Goal: Task Accomplishment & Management: Manage account settings

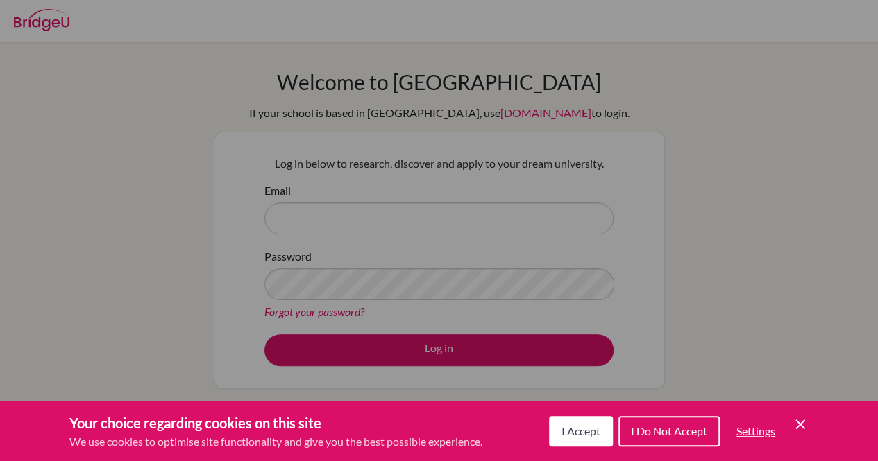
click at [584, 430] on span "I Accept" at bounding box center [580, 431] width 39 height 13
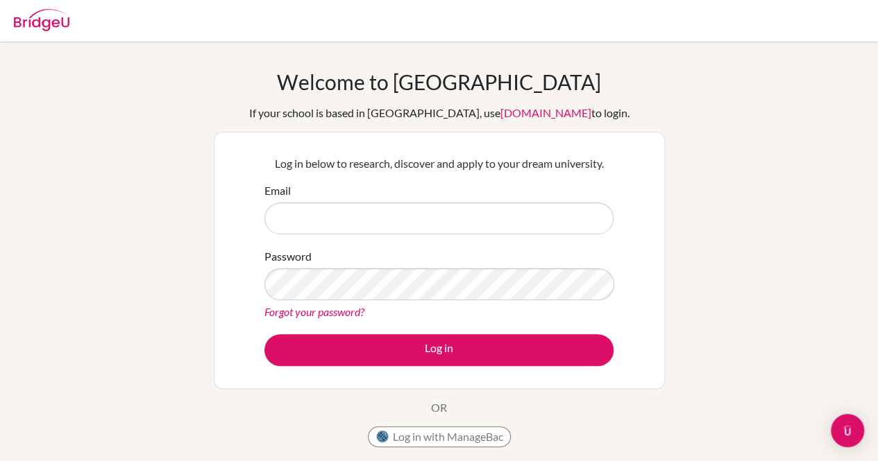
click at [341, 236] on form "Email Password Forgot your password? Log in" at bounding box center [438, 275] width 349 height 184
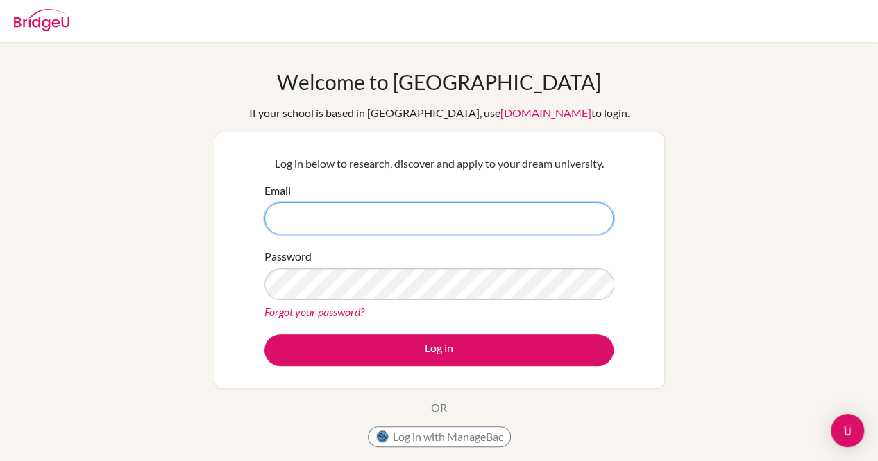
click at [318, 223] on input "Email" at bounding box center [438, 219] width 349 height 32
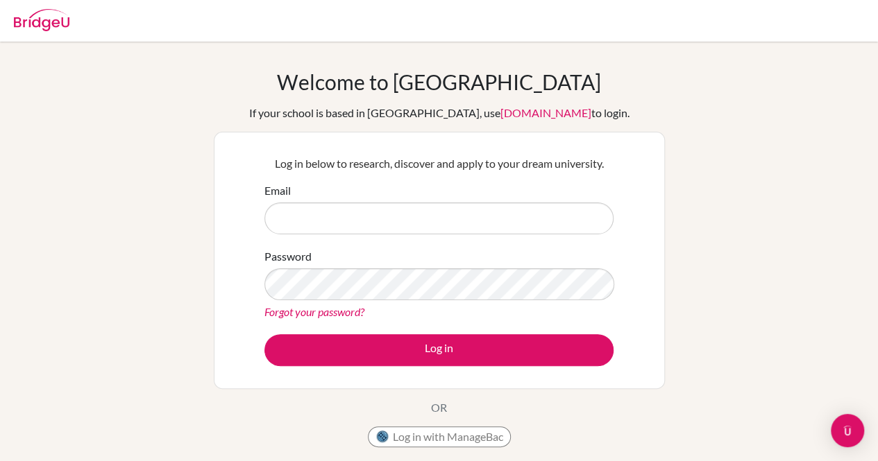
drag, startPoint x: 325, startPoint y: 199, endPoint x: 315, endPoint y: 212, distance: 16.4
click at [315, 212] on div "Email" at bounding box center [438, 209] width 349 height 52
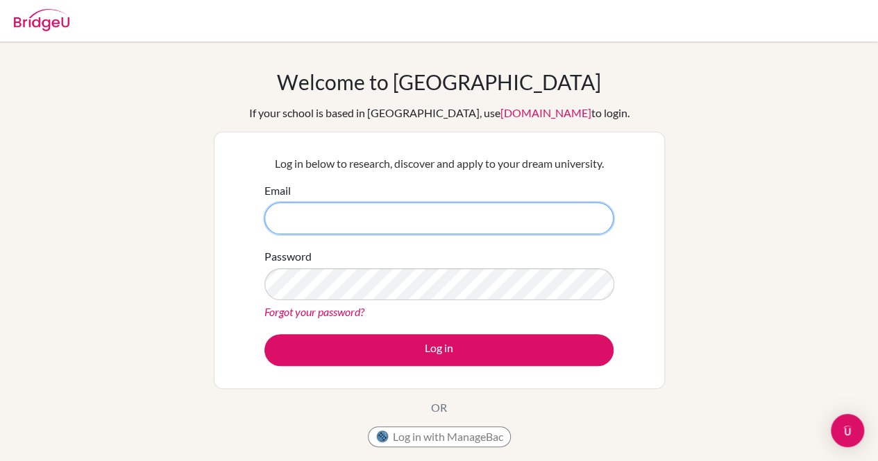
click at [315, 212] on input "Email" at bounding box center [438, 219] width 349 height 32
click at [294, 230] on input "Email" at bounding box center [438, 219] width 349 height 32
click at [386, 210] on input "Email" at bounding box center [438, 219] width 349 height 32
paste input "[EMAIL_ADDRESS][DOMAIN_NAME]"
type input "[EMAIL_ADDRESS][DOMAIN_NAME]"
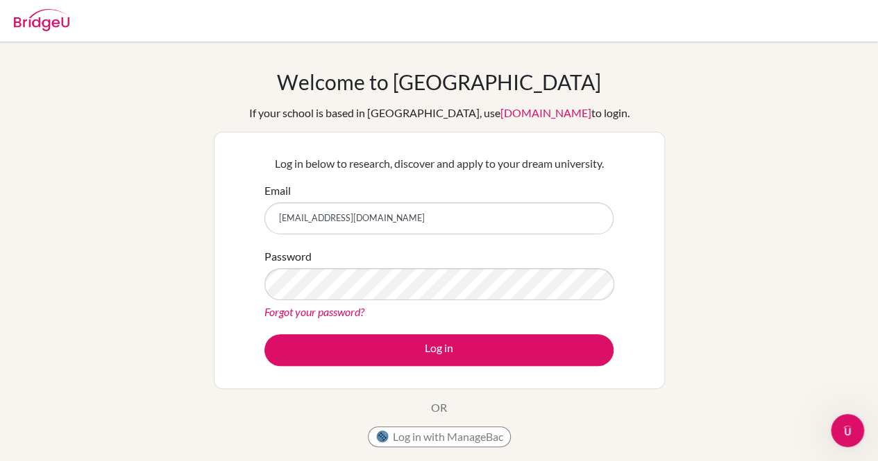
drag, startPoint x: 307, startPoint y: 374, endPoint x: 302, endPoint y: 362, distance: 13.4
click at [302, 362] on div "Log in below to research, discover and apply to your dream university. Email ek…" at bounding box center [439, 260] width 451 height 257
click at [302, 362] on button "Log in" at bounding box center [438, 350] width 349 height 32
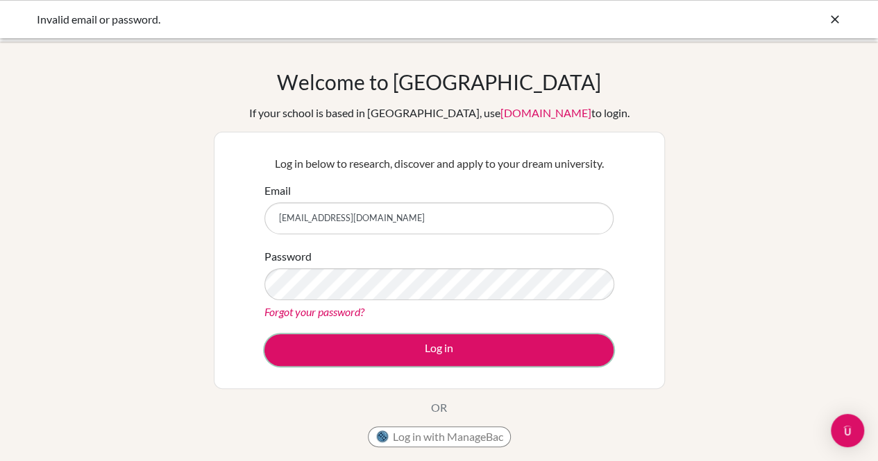
click at [328, 344] on button "Log in" at bounding box center [438, 350] width 349 height 32
click at [328, 313] on link "Forgot your password?" at bounding box center [314, 311] width 100 height 13
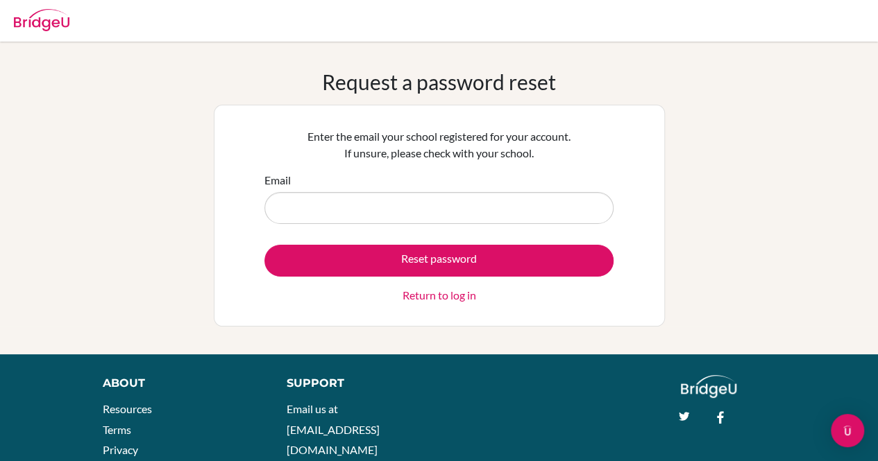
click at [357, 217] on input "Email" at bounding box center [438, 208] width 349 height 32
type input "[EMAIL_ADDRESS][DOMAIN_NAME]"
click at [365, 252] on button "Reset password" at bounding box center [438, 261] width 349 height 32
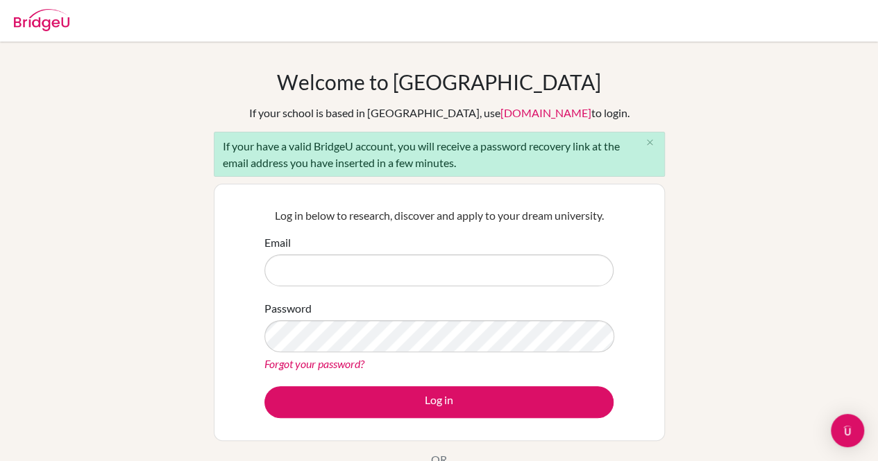
click at [353, 255] on input "Email" at bounding box center [438, 271] width 349 height 32
type input "[EMAIL_ADDRESS][DOMAIN_NAME]"
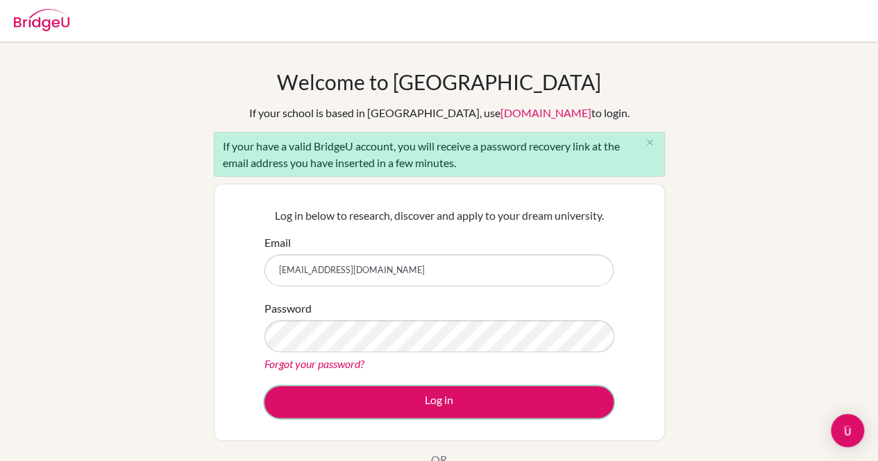
click at [314, 409] on button "Log in" at bounding box center [438, 403] width 349 height 32
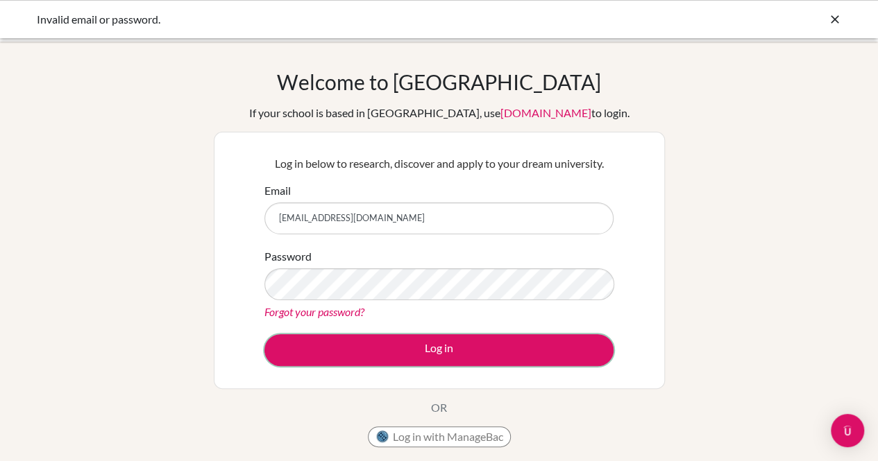
click at [325, 343] on button "Log in" at bounding box center [438, 350] width 349 height 32
click at [321, 346] on button "Log in" at bounding box center [438, 350] width 349 height 32
drag, startPoint x: 320, startPoint y: 333, endPoint x: 308, endPoint y: 339, distance: 13.3
click at [308, 339] on form "Email [EMAIL_ADDRESS][DOMAIN_NAME] Password Forgot your password? Log in" at bounding box center [438, 275] width 349 height 184
click at [308, 339] on button "Log in" at bounding box center [438, 350] width 349 height 32
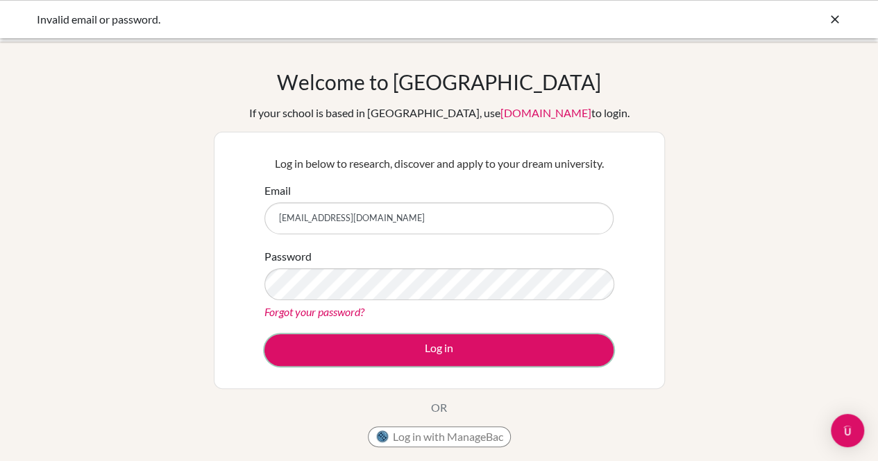
click at [319, 363] on button "Log in" at bounding box center [438, 350] width 349 height 32
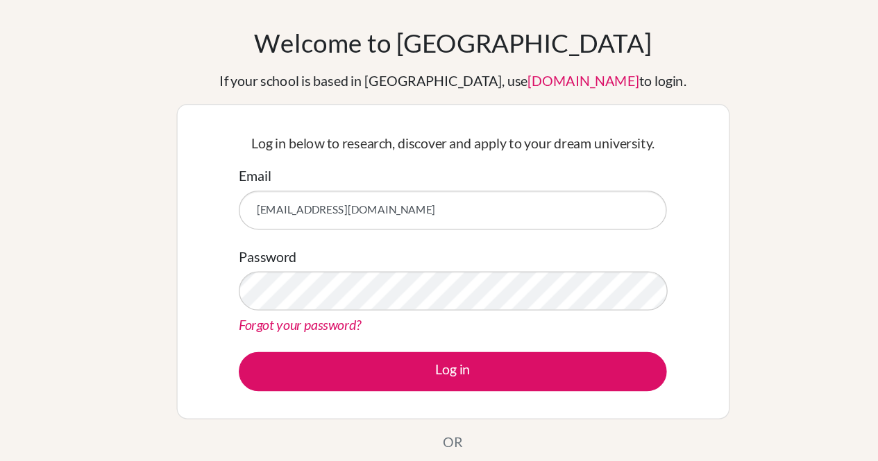
click at [401, 214] on input "[EMAIL_ADDRESS][DOMAIN_NAME]" at bounding box center [438, 219] width 349 height 32
click at [341, 315] on link "Forgot your password?" at bounding box center [314, 311] width 100 height 13
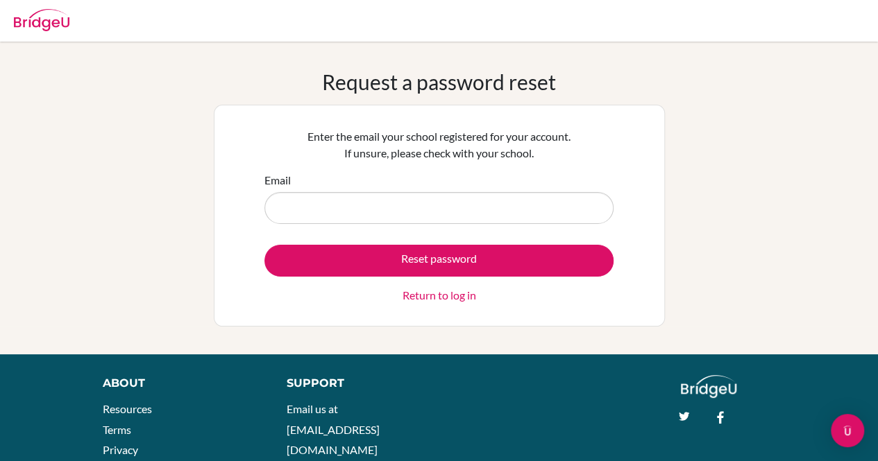
click at [323, 213] on input "Email" at bounding box center [438, 208] width 349 height 32
type input "[EMAIL_ADDRESS][DOMAIN_NAME]"
click at [341, 252] on button "Reset password" at bounding box center [438, 261] width 349 height 32
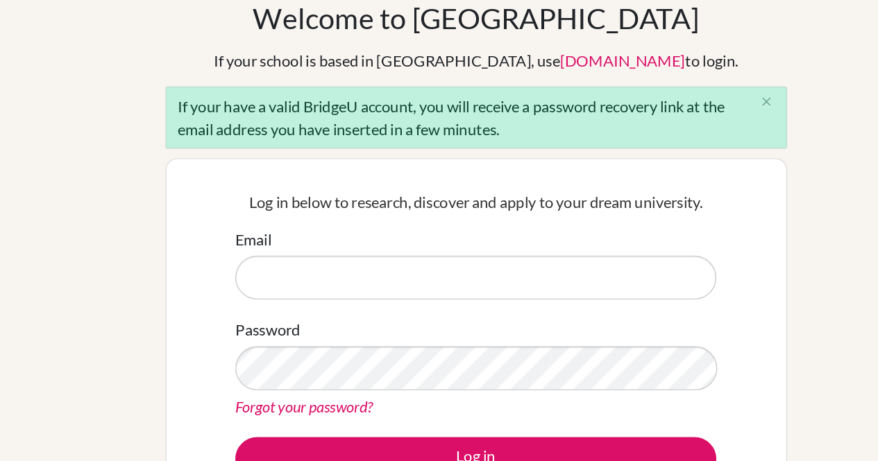
drag, startPoint x: 0, startPoint y: 0, endPoint x: 341, endPoint y: 251, distance: 423.9
click at [341, 251] on div "Email" at bounding box center [438, 261] width 349 height 52
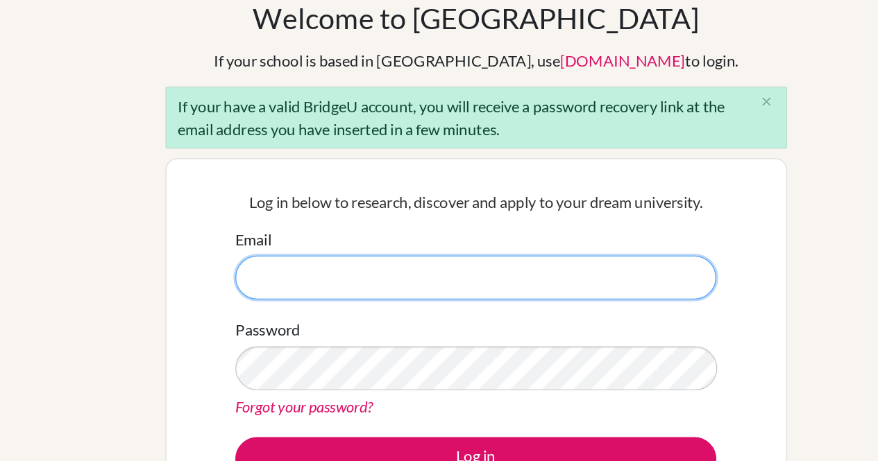
click at [338, 262] on input "Email" at bounding box center [438, 271] width 349 height 32
type input "[EMAIL_ADDRESS][DOMAIN_NAME]"
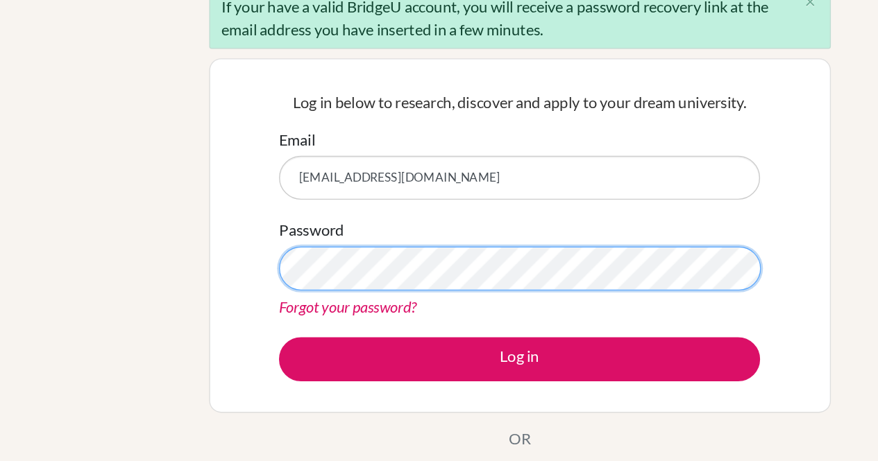
scroll to position [17, 0]
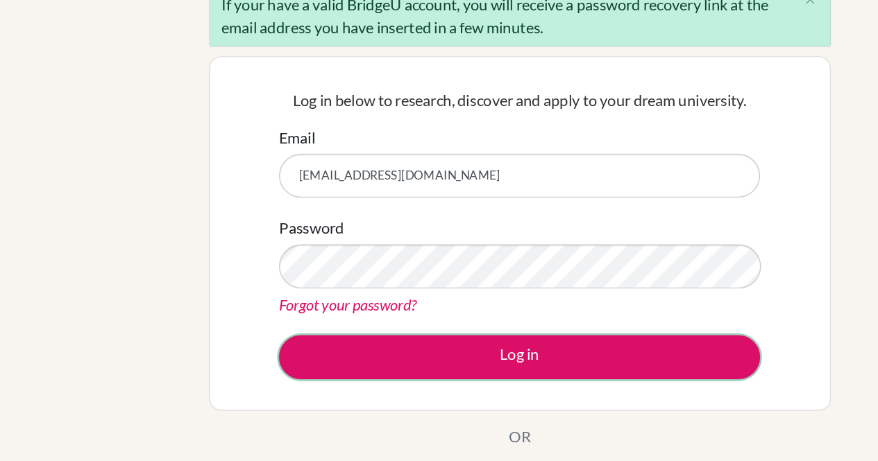
click at [309, 382] on button "Log in" at bounding box center [438, 386] width 349 height 32
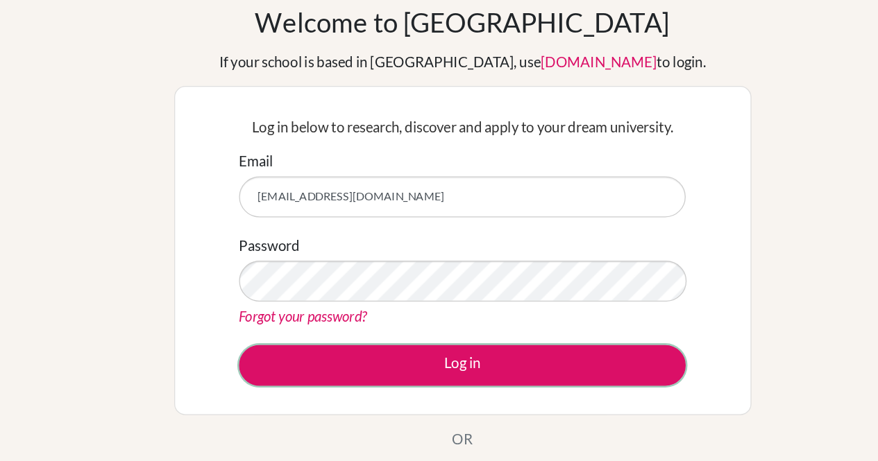
click at [351, 342] on button "Log in" at bounding box center [438, 350] width 349 height 32
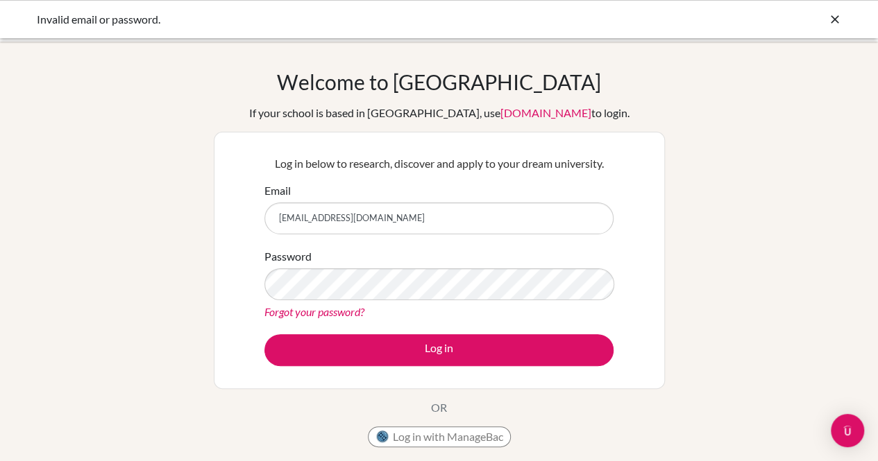
click at [767, 202] on div "Welcome to BridgeU If your school is based in China, use app.bridge-u.com.cn to…" at bounding box center [439, 296] width 878 height 454
click at [821, 266] on div "Welcome to BridgeU If your school is based in China, use app.bridge-u.com.cn to…" at bounding box center [439, 296] width 878 height 454
click at [0, 396] on div "Welcome to BridgeU If your school is based in China, use app.bridge-u.com.cn to…" at bounding box center [439, 296] width 878 height 454
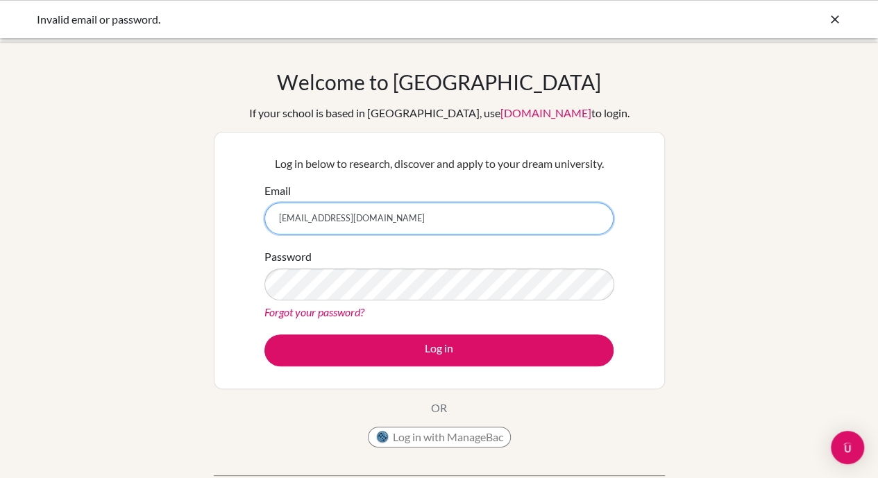
drag, startPoint x: 373, startPoint y: 221, endPoint x: 243, endPoint y: 218, distance: 130.5
click at [243, 218] on div "Log in below to research, discover and apply to your dream university. Email ek…" at bounding box center [439, 260] width 451 height 257
click at [372, 223] on input "Email" at bounding box center [438, 219] width 349 height 32
type input "[EMAIL_ADDRESS][DOMAIN_NAME]"
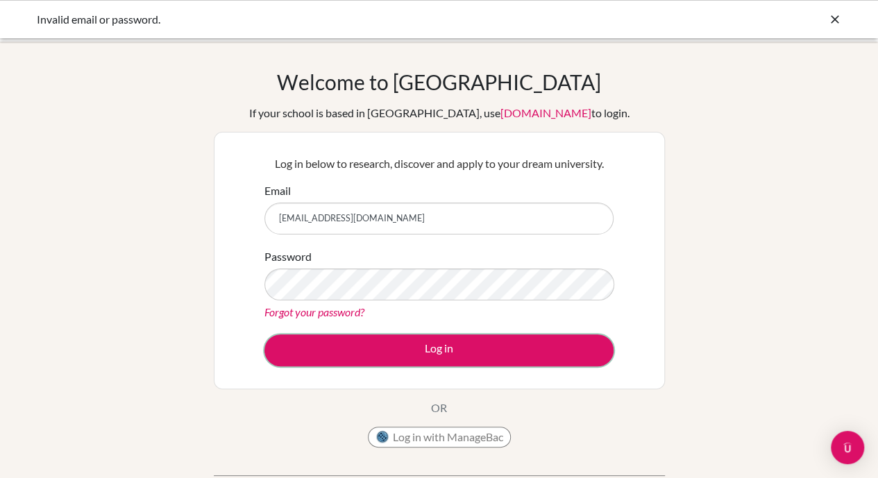
click at [295, 344] on button "Log in" at bounding box center [438, 350] width 349 height 32
click at [311, 352] on button "Log in" at bounding box center [438, 350] width 349 height 32
click at [305, 341] on button "Log in" at bounding box center [438, 350] width 349 height 32
click at [294, 312] on link "Forgot your password?" at bounding box center [314, 311] width 100 height 13
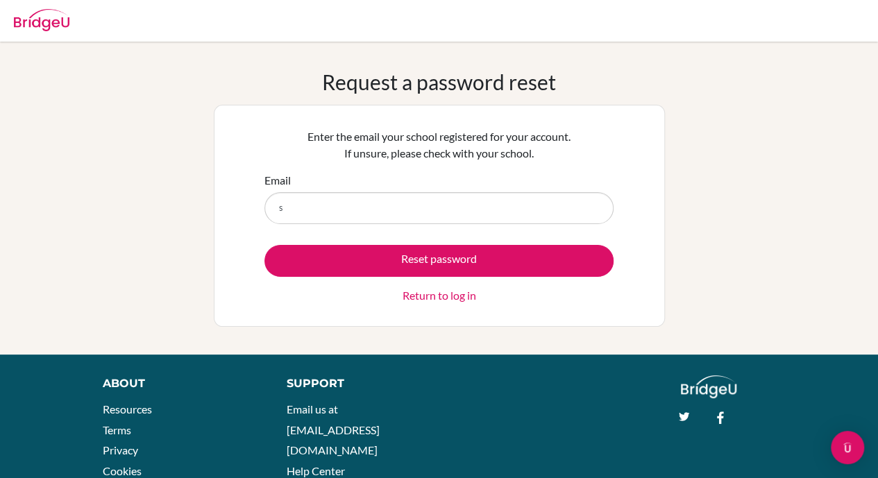
type input "[EMAIL_ADDRESS][DOMAIN_NAME]"
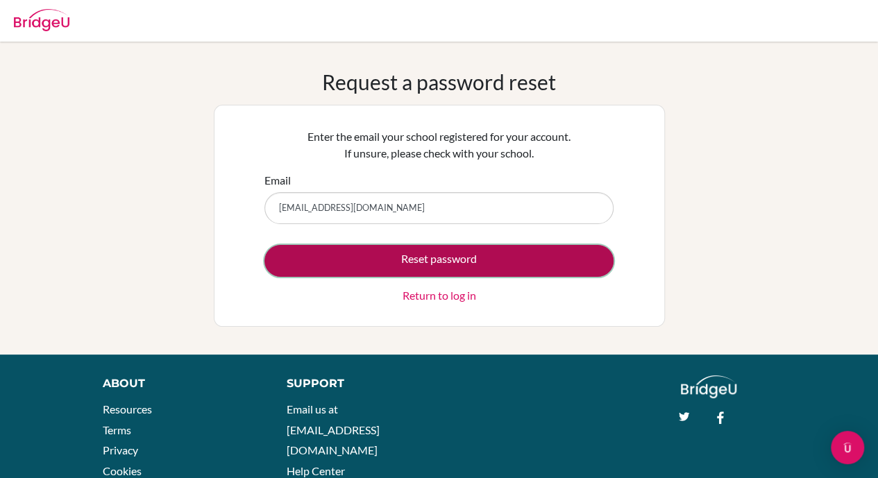
click at [397, 271] on button "Reset password" at bounding box center [438, 261] width 349 height 32
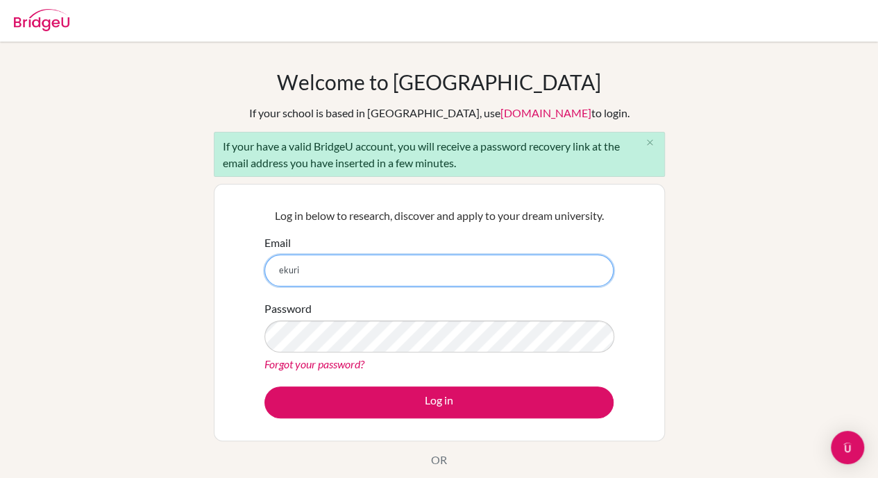
type input "[EMAIL_ADDRESS][DOMAIN_NAME]"
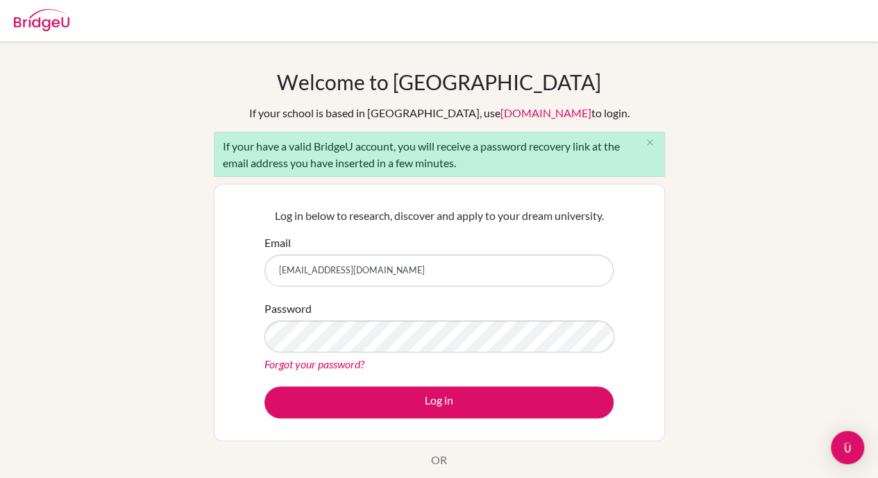
click at [333, 364] on link "Forgot your password?" at bounding box center [314, 363] width 100 height 13
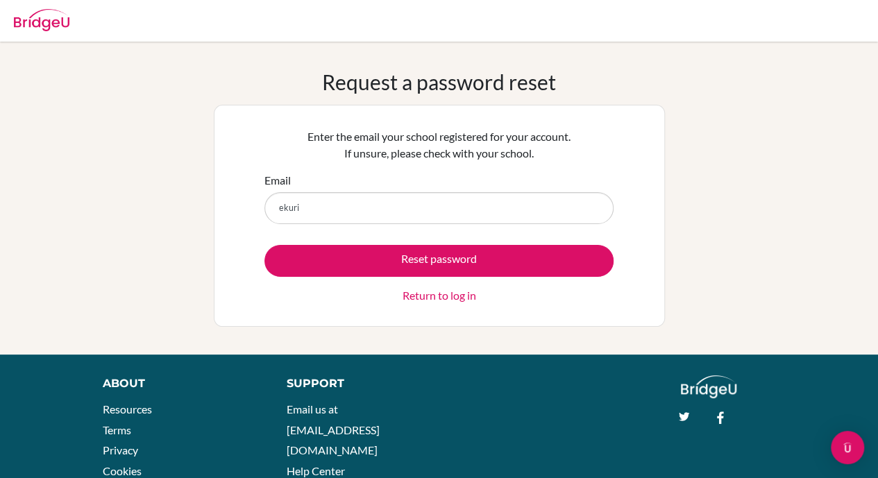
type input "ekuri.t2027@asbsk.ac.th"
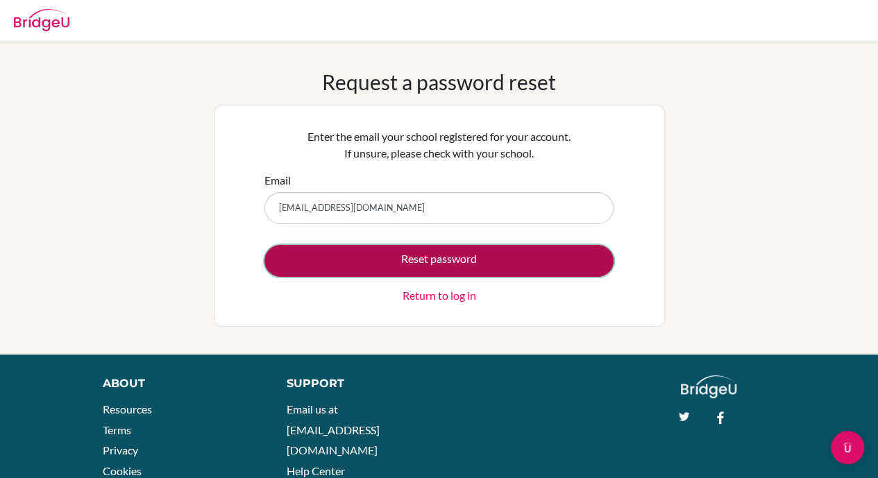
click at [397, 251] on button "Reset password" at bounding box center [438, 261] width 349 height 32
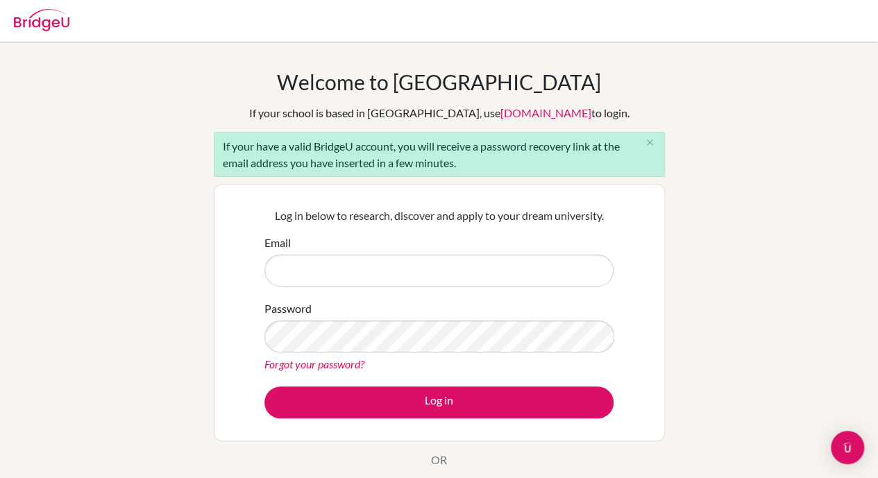
click at [729, 126] on div "Welcome to BridgeU If your school is based in China, use app.bridge-u.com.cn to…" at bounding box center [439, 322] width 878 height 506
